Goal: Information Seeking & Learning: Learn about a topic

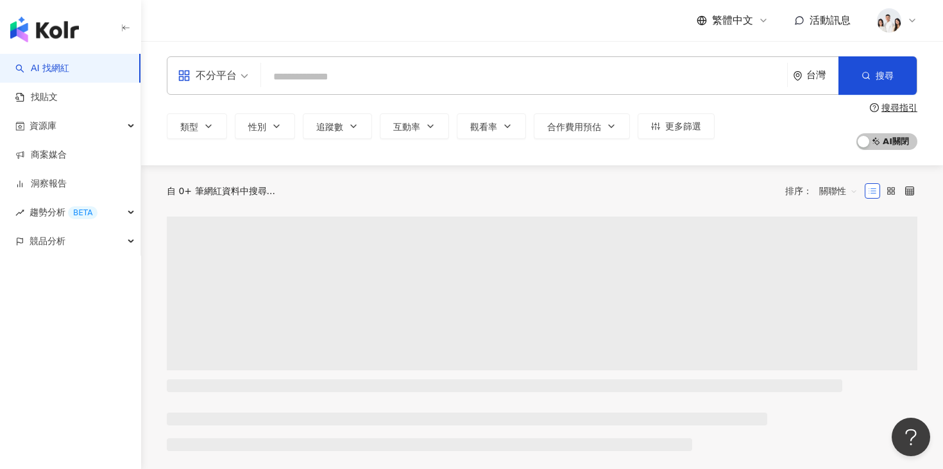
click at [321, 77] on input "search" at bounding box center [524, 77] width 516 height 24
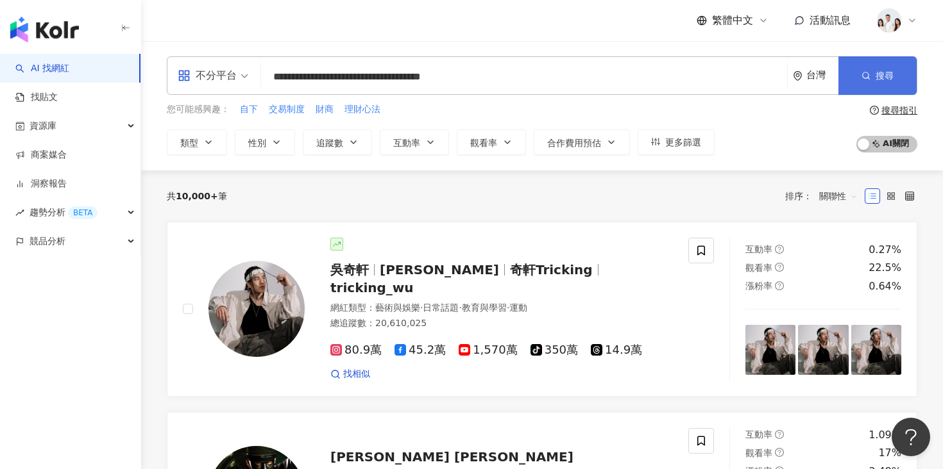
type input "**********"
click at [870, 79] on icon "button" at bounding box center [865, 75] width 9 height 9
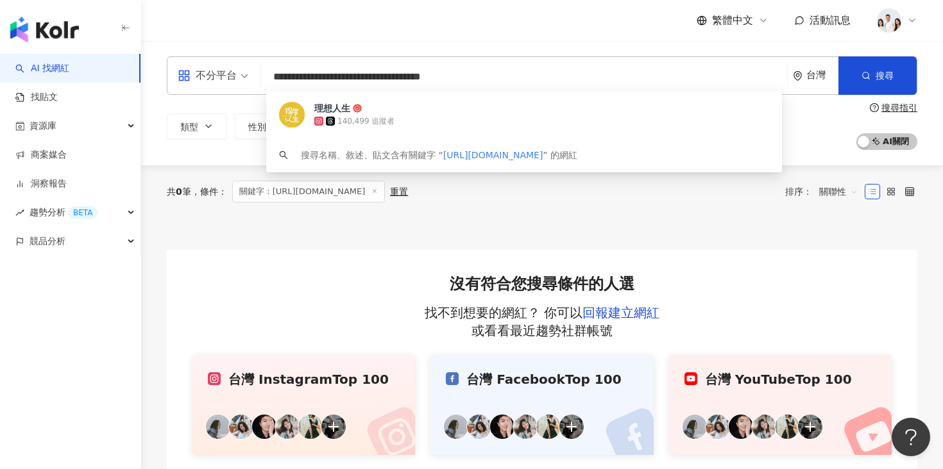
click at [491, 70] on input "**********" at bounding box center [524, 77] width 516 height 24
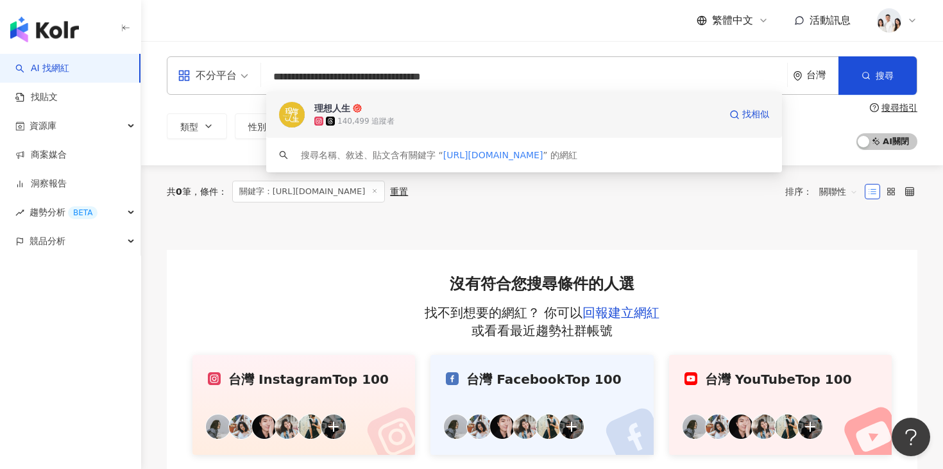
click at [441, 107] on span "理想人生" at bounding box center [516, 108] width 405 height 13
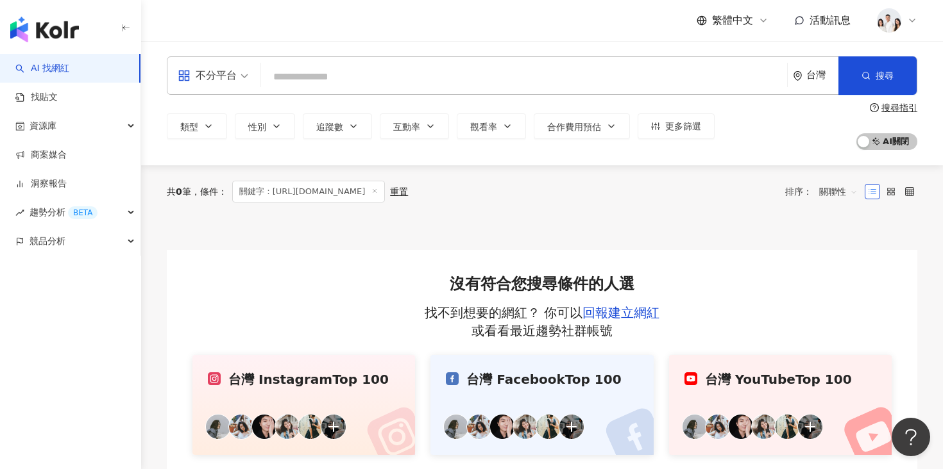
paste input "**********"
type input "**********"
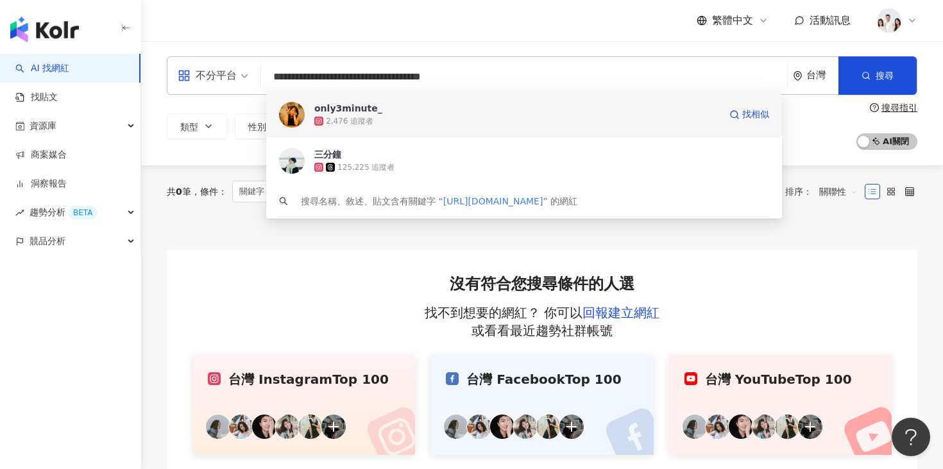
click at [427, 106] on span "only3minute_" at bounding box center [516, 108] width 405 height 13
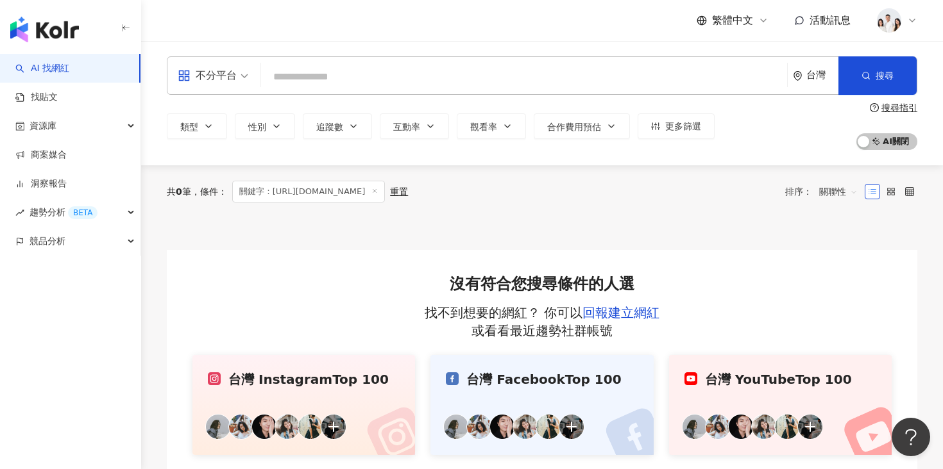
click at [329, 69] on input "search" at bounding box center [524, 77] width 516 height 24
paste input "**********"
type input "**********"
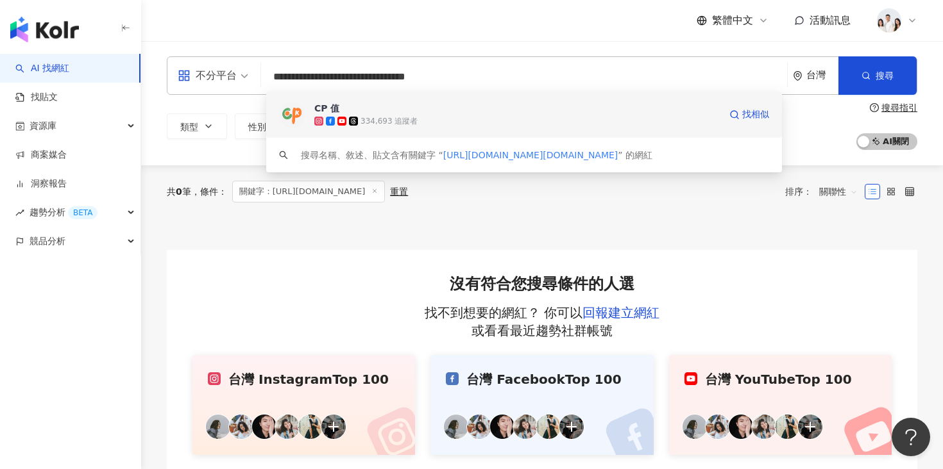
click at [392, 114] on span "CP 值" at bounding box center [516, 108] width 405 height 13
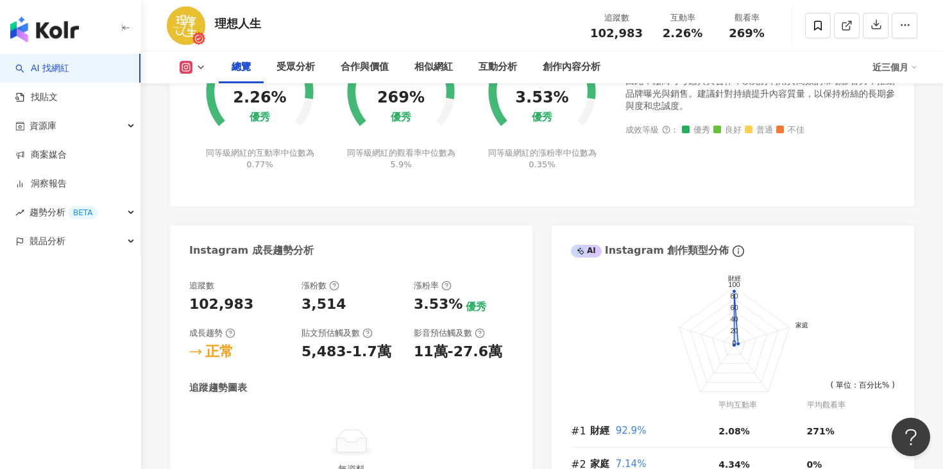
scroll to position [602, 0]
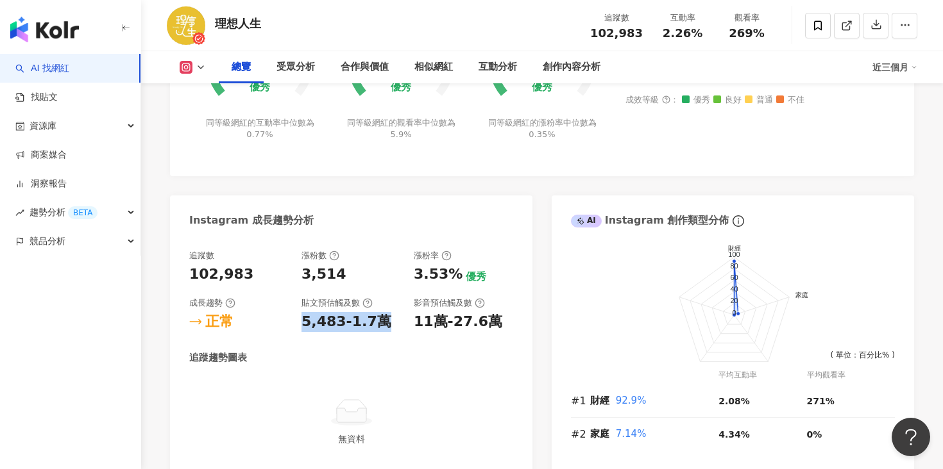
drag, startPoint x: 301, startPoint y: 322, endPoint x: 373, endPoint y: 326, distance: 71.9
click at [373, 326] on div "5,483-1.7萬" at bounding box center [346, 322] width 90 height 20
copy div "5,483-1.7萬"
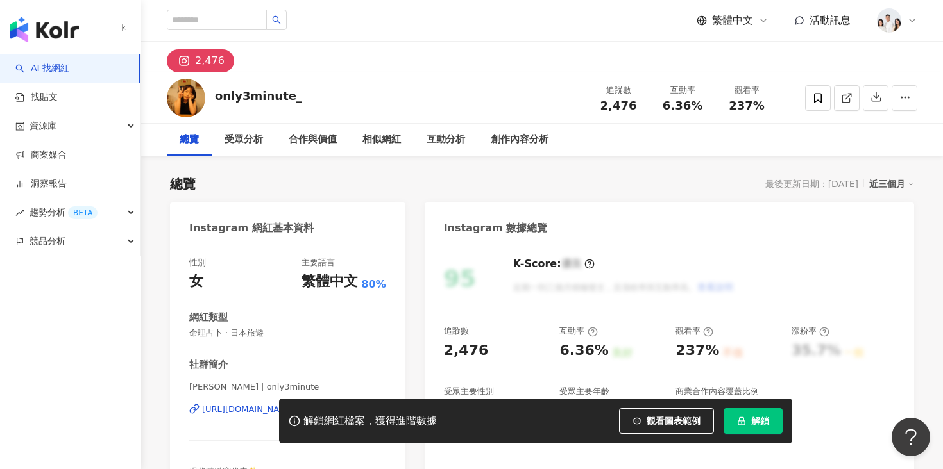
scroll to position [78, 0]
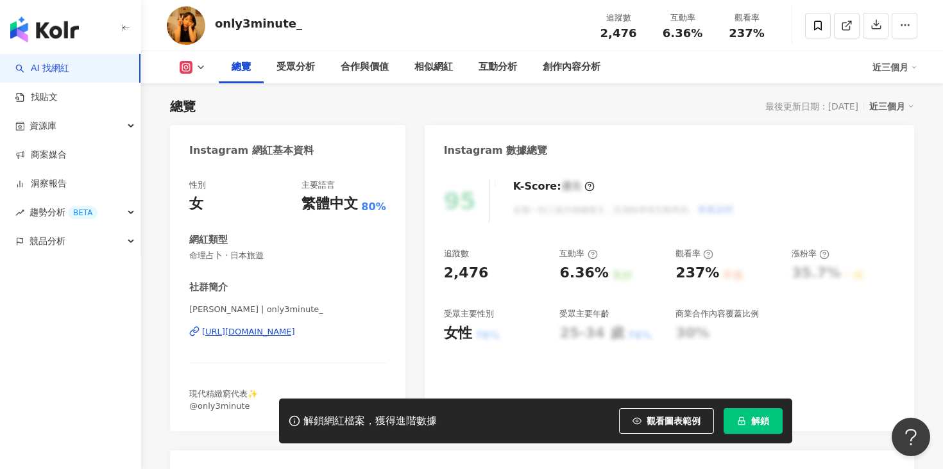
click at [750, 423] on button "解鎖" at bounding box center [752, 421] width 59 height 26
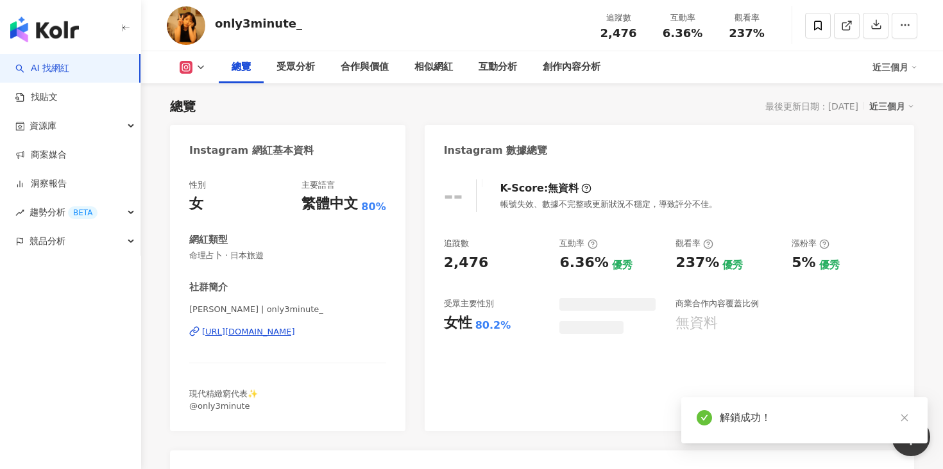
scroll to position [105, 0]
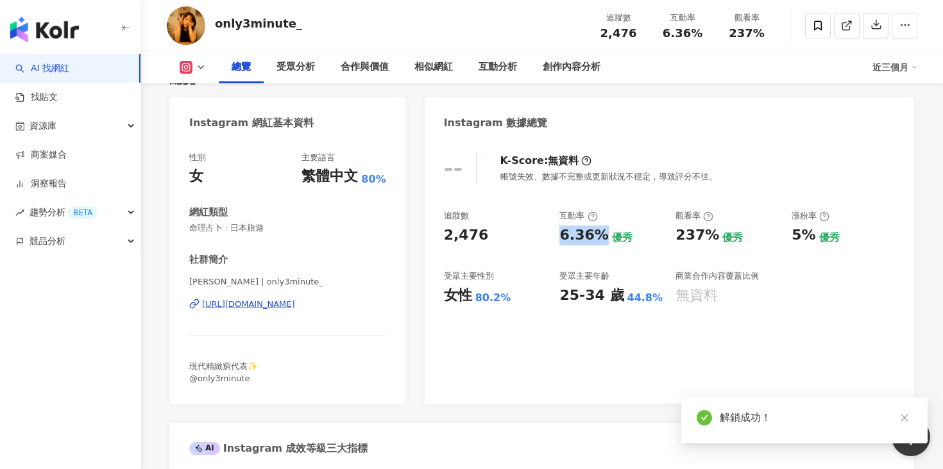
drag, startPoint x: 560, startPoint y: 237, endPoint x: 597, endPoint y: 239, distance: 36.6
click at [597, 239] on div "6.36%" at bounding box center [583, 236] width 49 height 20
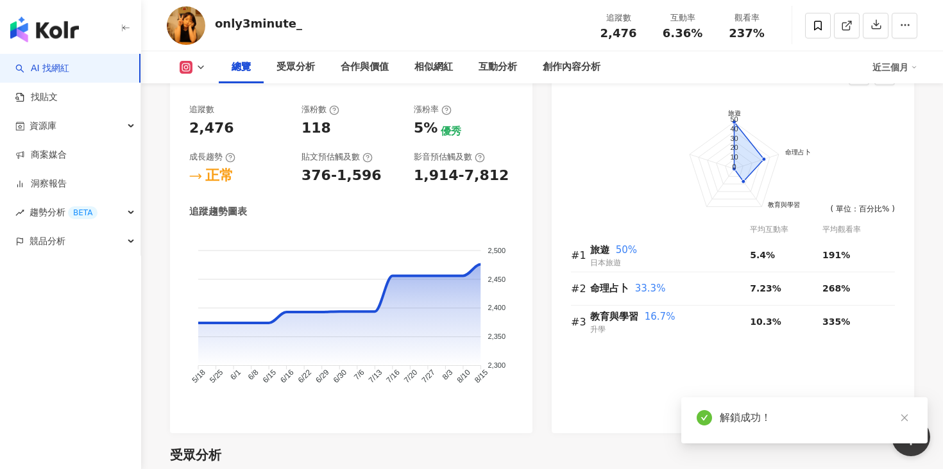
scroll to position [725, 0]
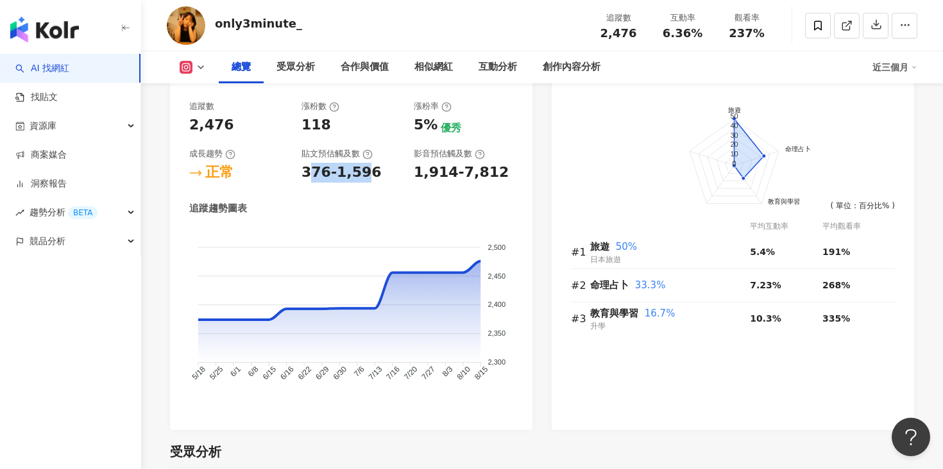
drag, startPoint x: 305, startPoint y: 175, endPoint x: 364, endPoint y: 177, distance: 58.4
click at [364, 177] on div "376-1,596" at bounding box center [341, 173] width 80 height 20
drag, startPoint x: 300, startPoint y: 174, endPoint x: 367, endPoint y: 176, distance: 66.7
click at [367, 177] on div "追蹤數 2,476 漲粉數 118 漲粉率 5% 優秀 成長趨勢 正常 貼文預估觸及數 376-1,596 影音預估觸及數 1,914-7,812" at bounding box center [351, 142] width 324 height 82
copy div "376-1,596"
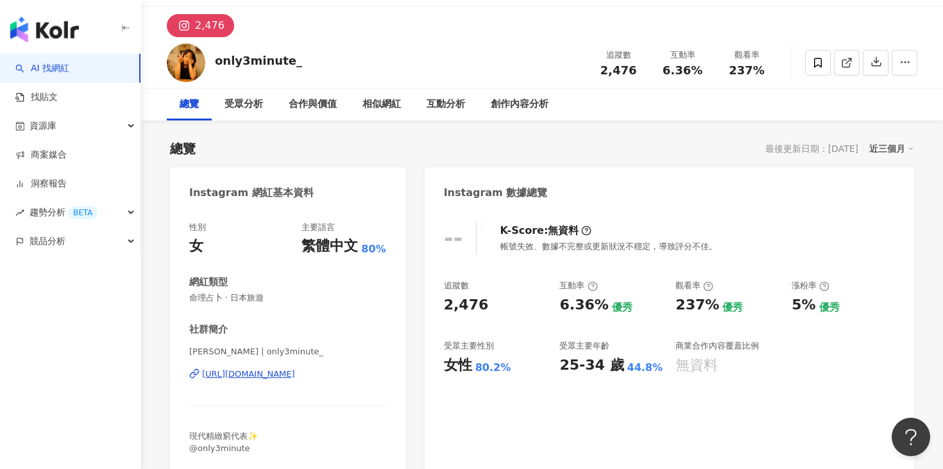
scroll to position [0, 0]
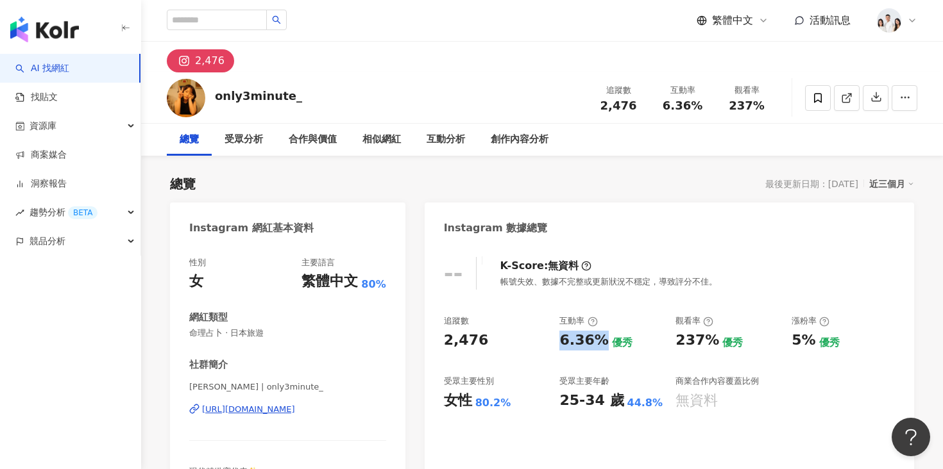
drag, startPoint x: 557, startPoint y: 339, endPoint x: 597, endPoint y: 339, distance: 39.8
click at [597, 340] on div "追蹤數 2,476 互動率 6.36% 優秀 觀看率 237% 優秀 漲粉率 5% 優秀 受眾主要性別 女性 80.2% 受眾主要年齡 25-34 歲 44.…" at bounding box center [669, 363] width 451 height 95
copy div "6.36%"
click at [206, 22] on input "search" at bounding box center [217, 20] width 100 height 21
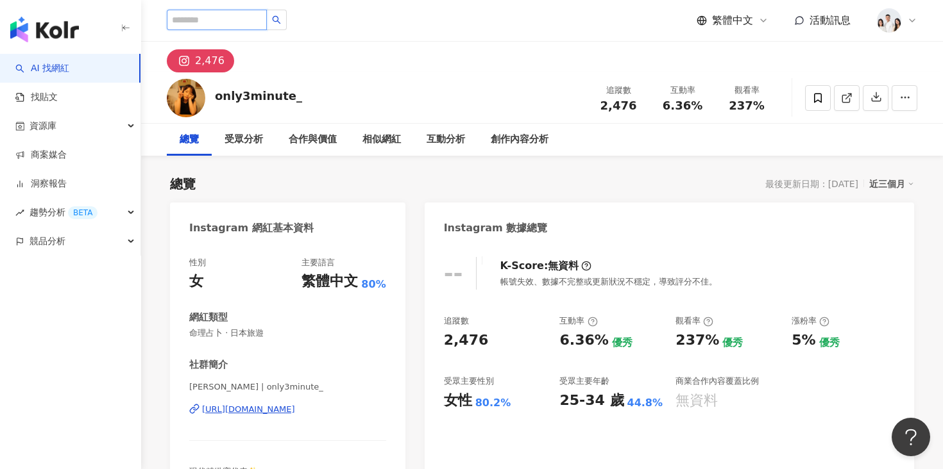
paste input "**********"
type input "**********"
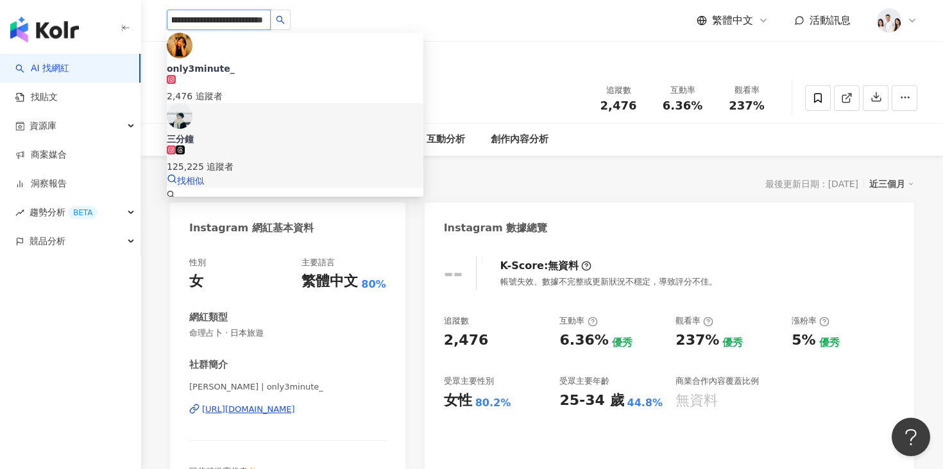
click at [267, 133] on span "三分鐘" at bounding box center [295, 139] width 257 height 13
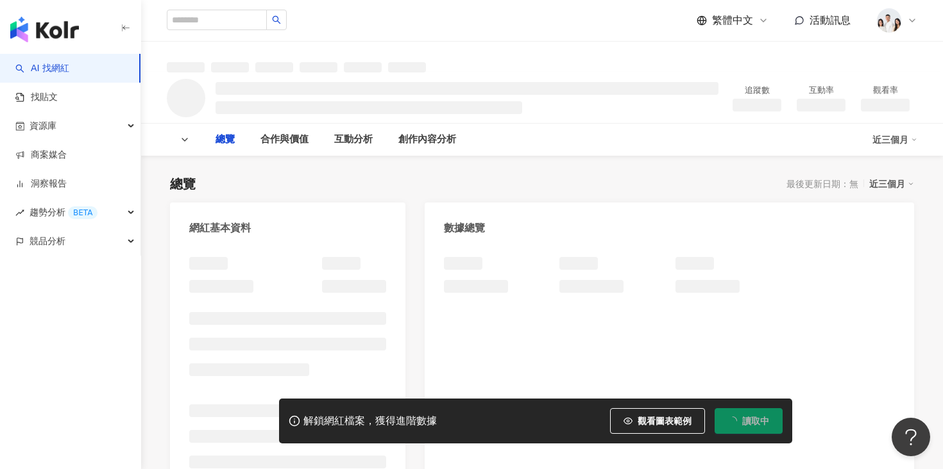
scroll to position [11, 0]
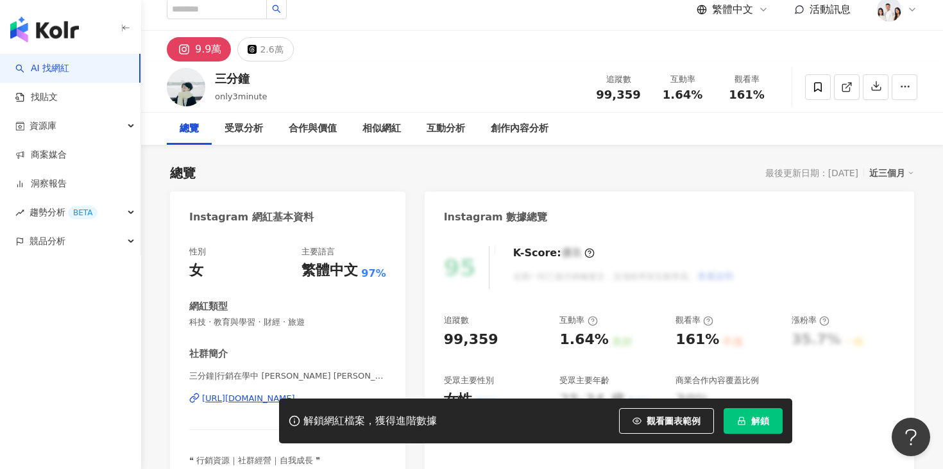
scroll to position [46, 0]
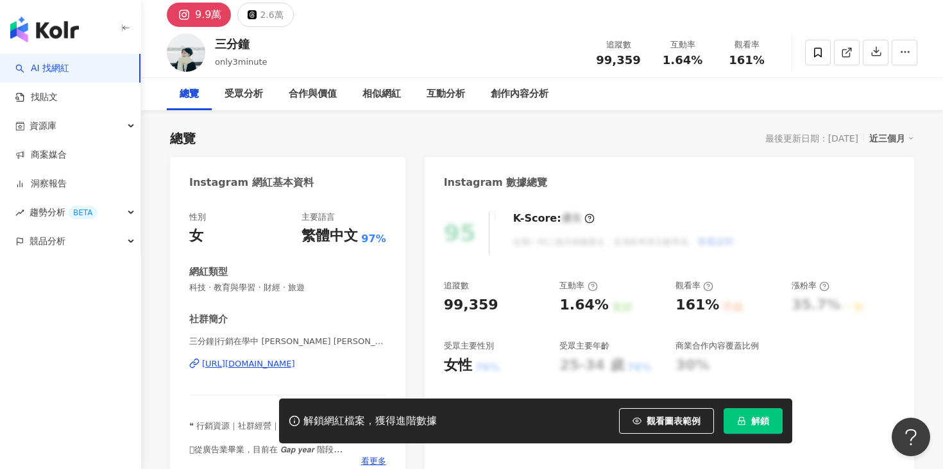
click at [744, 417] on icon "lock" at bounding box center [741, 421] width 9 height 9
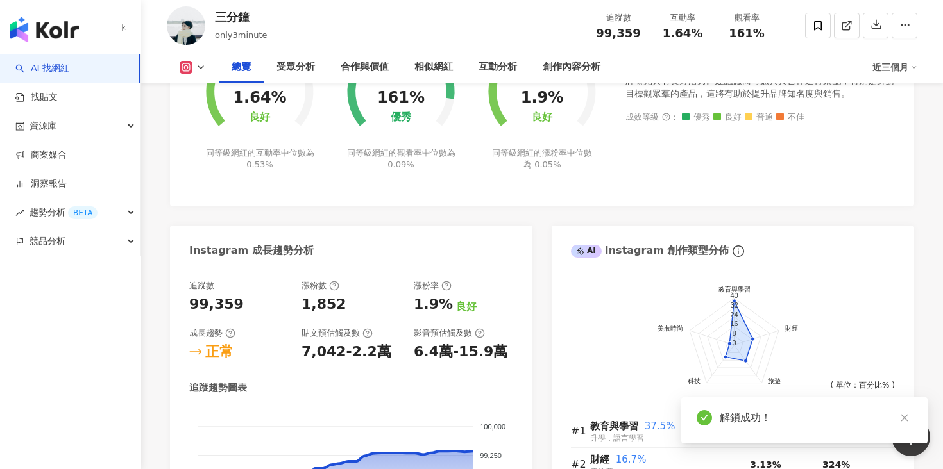
scroll to position [718, 0]
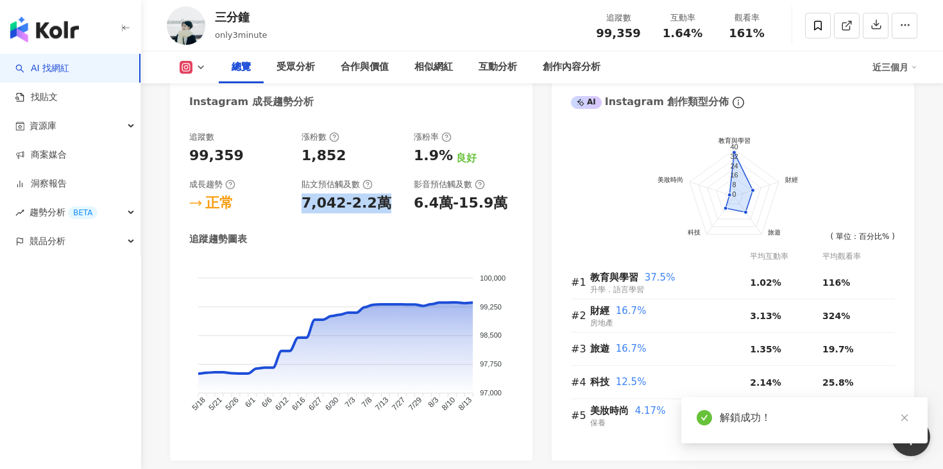
drag, startPoint x: 298, startPoint y: 202, endPoint x: 387, endPoint y: 204, distance: 89.2
click at [387, 204] on div "追蹤數 99,359 漲粉數 1,852 漲粉率 1.9% 良好 成長趨勢 正常 貼文預估觸及數 7,042-2.2萬 影音預估觸及數 6.4萬-15.9萬" at bounding box center [351, 172] width 324 height 82
copy div "7,042-2.2萬"
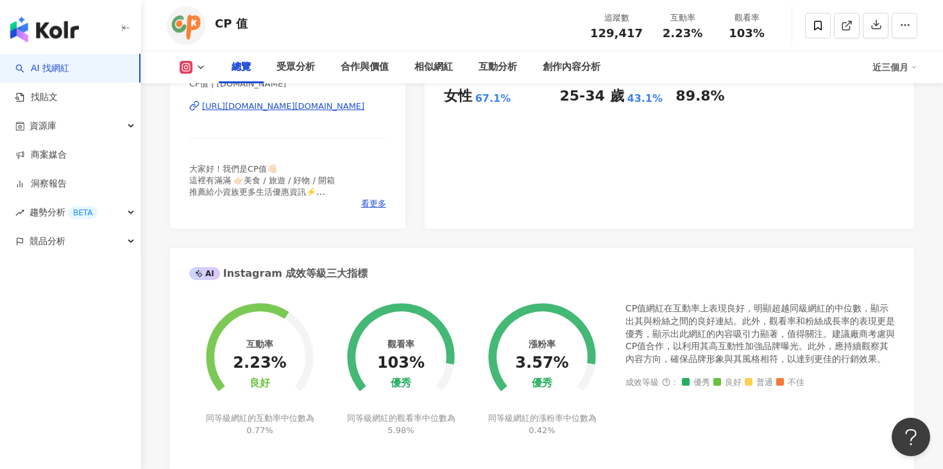
scroll to position [595, 0]
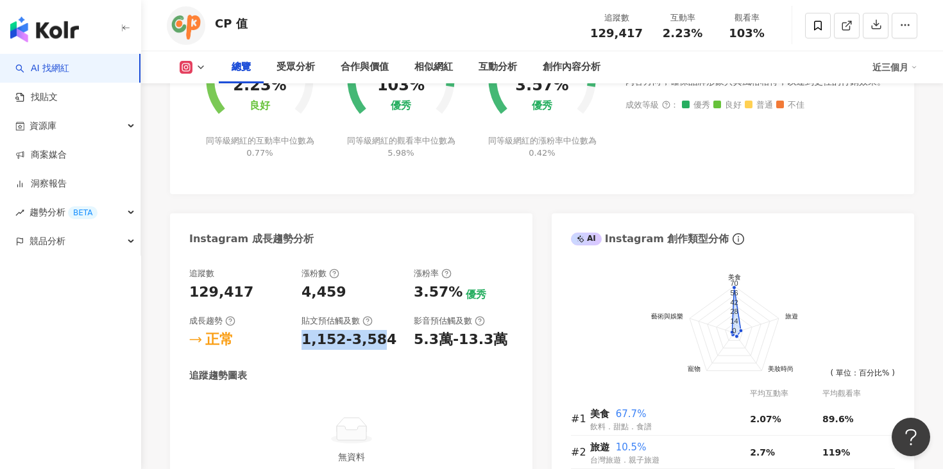
drag, startPoint x: 303, startPoint y: 341, endPoint x: 383, endPoint y: 342, distance: 80.2
click at [381, 342] on div "1,152-3,584" at bounding box center [350, 340] width 99 height 20
drag, startPoint x: 406, startPoint y: 344, endPoint x: 499, endPoint y: 344, distance: 93.0
click at [499, 344] on div "追蹤數 129,417 漲粉數 4,459 漲粉率 3.57% 優秀 成長趨勢 正常 貼文預估觸及數 1,152-3,584 影音預估觸及數 5.3萬-13.…" at bounding box center [351, 309] width 324 height 82
click at [499, 344] on div "5.3萬-13.3萬" at bounding box center [463, 340] width 99 height 20
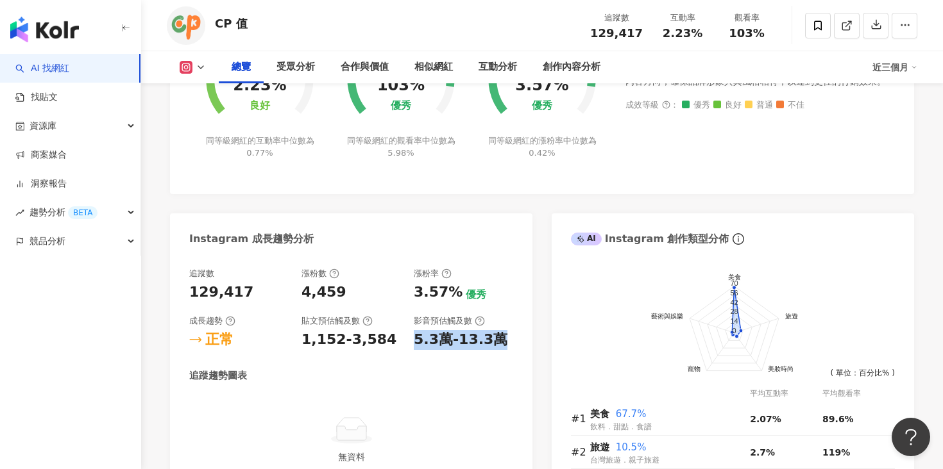
drag, startPoint x: 495, startPoint y: 342, endPoint x: 411, endPoint y: 337, distance: 84.2
click at [411, 337] on div "追蹤數 129,417 漲粉數 4,459 漲粉率 3.57% 優秀 成長趨勢 正常 貼文預估觸及數 1,152-3,584 影音預估觸及數 5.3萬-13.…" at bounding box center [351, 309] width 324 height 82
copy div "5.3萬-13.3萬"
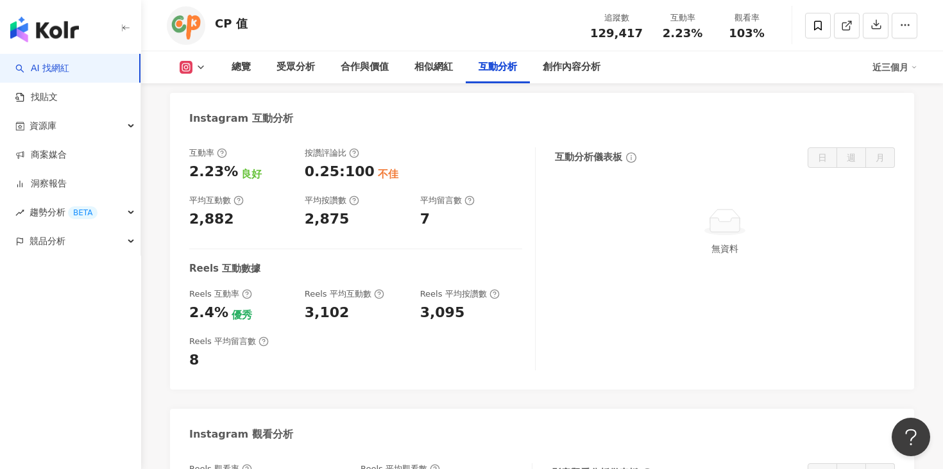
scroll to position [2554, 0]
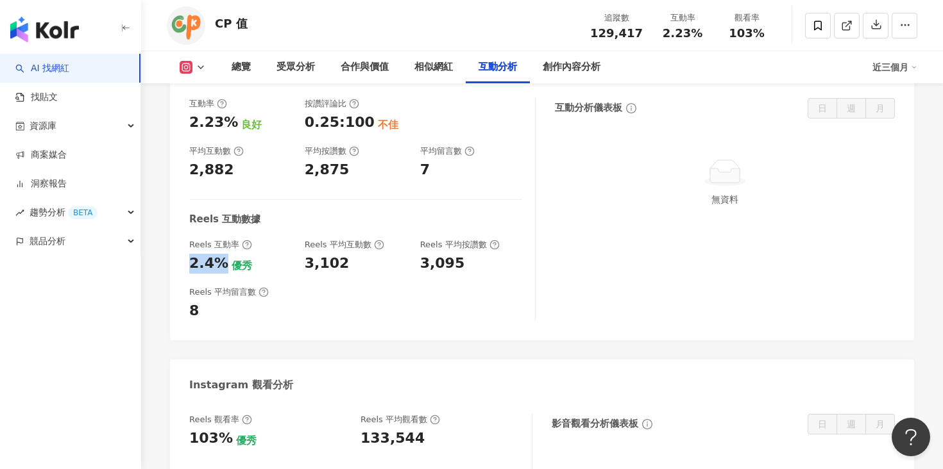
drag, startPoint x: 192, startPoint y: 266, endPoint x: 221, endPoint y: 271, distance: 28.6
click at [221, 271] on div "2.4% 優秀" at bounding box center [240, 264] width 103 height 20
copy div "2.4%"
